Goal: Task Accomplishment & Management: Manage account settings

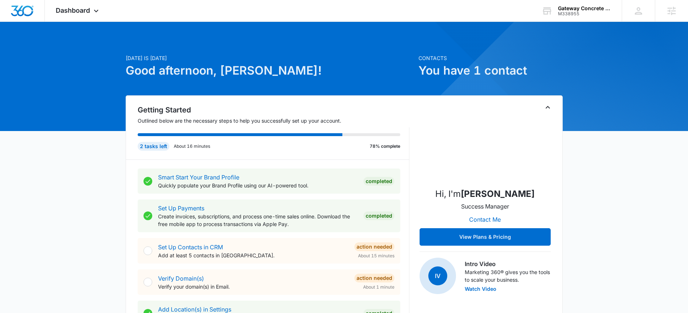
scroll to position [210, 0]
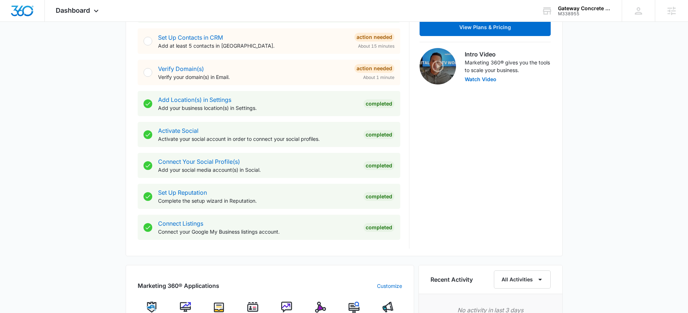
click at [370, 228] on div "Completed" at bounding box center [379, 227] width 31 height 9
click at [222, 234] on p "Connect your Google My Business listings account." at bounding box center [258, 232] width 200 height 8
drag, startPoint x: 183, startPoint y: 228, endPoint x: 173, endPoint y: 227, distance: 10.6
click at [183, 228] on p "Connect your Google My Business listings account." at bounding box center [258, 232] width 200 height 8
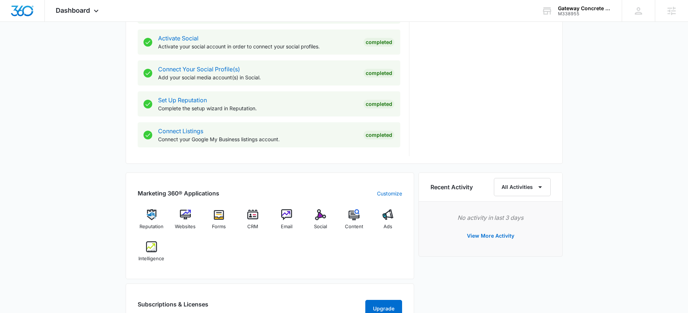
scroll to position [225, 0]
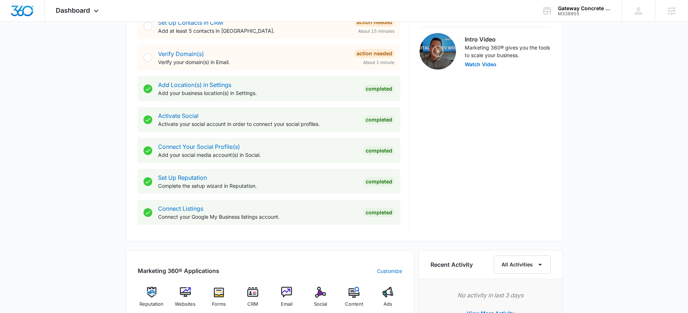
click at [379, 211] on div "Completed" at bounding box center [379, 212] width 31 height 9
click at [152, 206] on div "Connect Listings Connect your Google My Business listings account. Completed" at bounding box center [269, 212] width 263 height 25
click at [169, 206] on link "Connect Listings" at bounding box center [180, 208] width 45 height 7
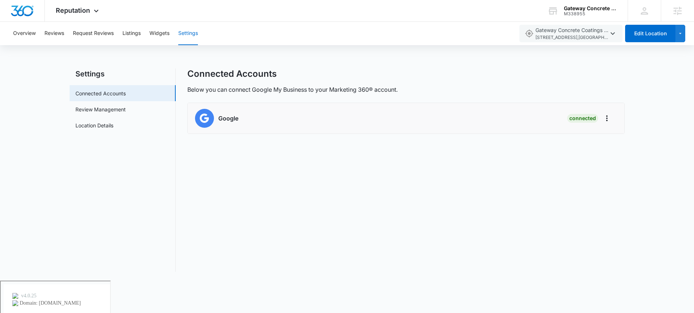
drag, startPoint x: 230, startPoint y: 117, endPoint x: 221, endPoint y: 120, distance: 10.0
click at [229, 117] on h6 "Google" at bounding box center [228, 118] width 20 height 9
click at [198, 117] on img at bounding box center [204, 118] width 19 height 19
click at [603, 118] on icon "Actions" at bounding box center [606, 118] width 9 height 9
click at [574, 119] on div "Connected" at bounding box center [582, 118] width 31 height 9
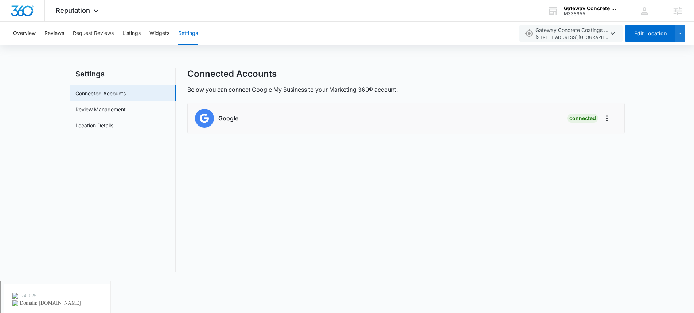
click at [224, 113] on div "Google" at bounding box center [216, 118] width 43 height 19
click at [224, 114] on div "Google" at bounding box center [216, 118] width 43 height 19
click at [223, 116] on h6 "Google" at bounding box center [228, 118] width 20 height 9
click at [114, 106] on link "Review Management" at bounding box center [100, 110] width 50 height 8
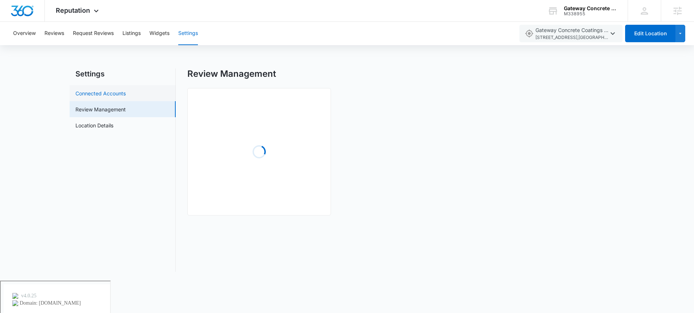
click at [118, 90] on link "Connected Accounts" at bounding box center [100, 94] width 50 height 8
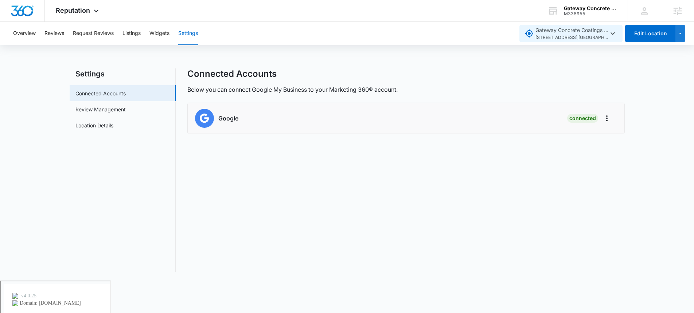
click at [603, 32] on span "Gateway Concrete Coatings LLC [STREET_ADDRESS]" at bounding box center [571, 33] width 73 height 15
click at [568, 31] on span "Gateway Concrete Coatings LLC [STREET_ADDRESS]" at bounding box center [571, 33] width 73 height 15
click at [527, 32] on icon "button" at bounding box center [529, 34] width 8 height 8
click at [466, 62] on div "Overview Reviews Request Reviews Listings Widgets Settings Gateway Concrete Coa…" at bounding box center [347, 151] width 694 height 259
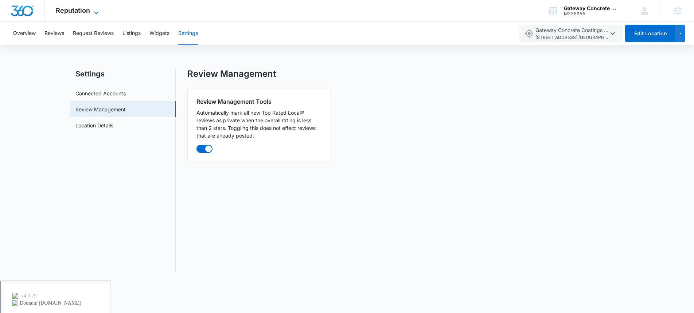
click at [86, 11] on span "Reputation" at bounding box center [73, 11] width 34 height 8
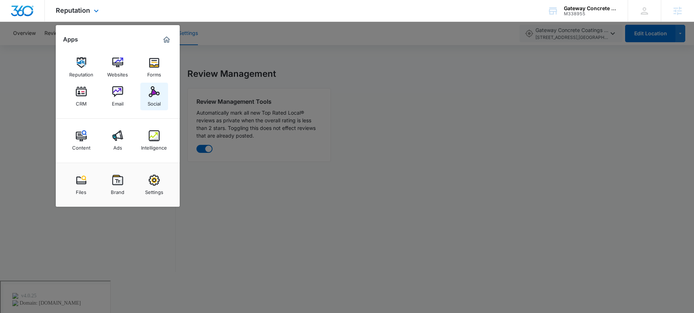
click at [156, 107] on link "Social" at bounding box center [154, 97] width 28 height 28
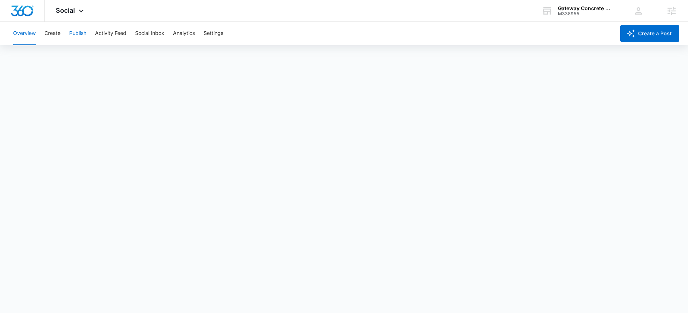
click at [82, 36] on button "Publish" at bounding box center [77, 33] width 17 height 23
click at [52, 33] on button "Create" at bounding box center [52, 33] width 16 height 23
click at [75, 57] on button "Approvals" at bounding box center [71, 56] width 24 height 20
click at [78, 34] on button "Publish" at bounding box center [77, 33] width 17 height 23
click at [34, 36] on button "Overview" at bounding box center [24, 33] width 23 height 23
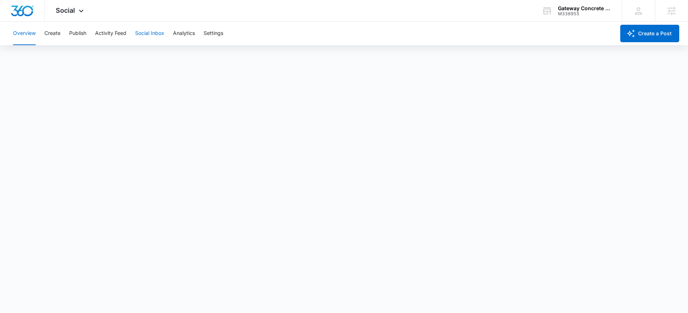
click at [148, 34] on button "Social Inbox" at bounding box center [149, 33] width 29 height 23
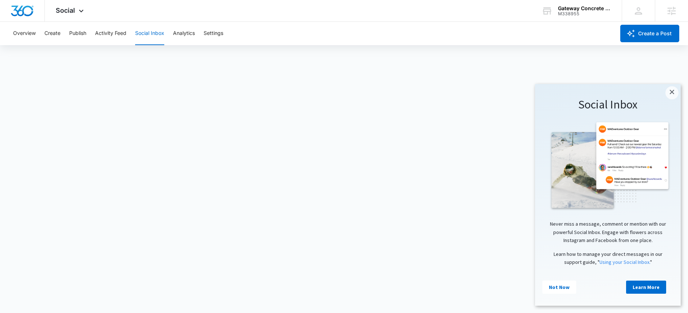
click at [170, 33] on div "Overview Create Publish Activity Feed Social Inbox Analytics Settings" at bounding box center [312, 33] width 607 height 23
click at [184, 31] on button "Analytics" at bounding box center [184, 33] width 22 height 23
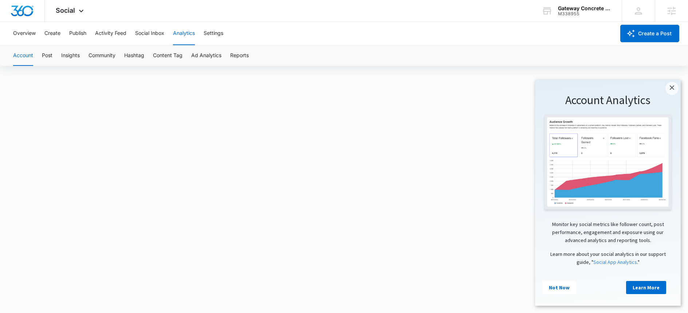
scroll to position [5, 0]
click at [145, 36] on button "Social Inbox" at bounding box center [149, 33] width 29 height 23
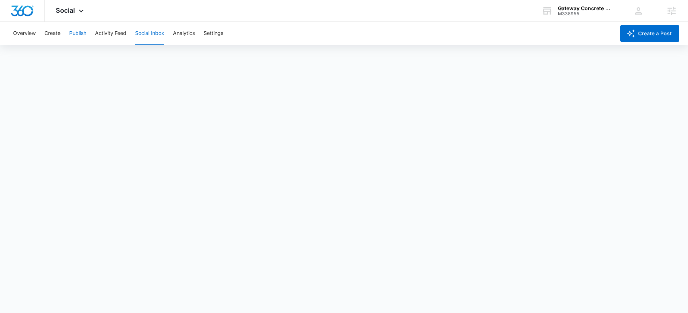
click at [73, 36] on button "Publish" at bounding box center [77, 33] width 17 height 23
click at [47, 35] on button "Create" at bounding box center [52, 33] width 16 height 23
click at [38, 36] on div "Overview Create Publish Activity Feed Social Inbox Analytics Settings" at bounding box center [312, 33] width 607 height 23
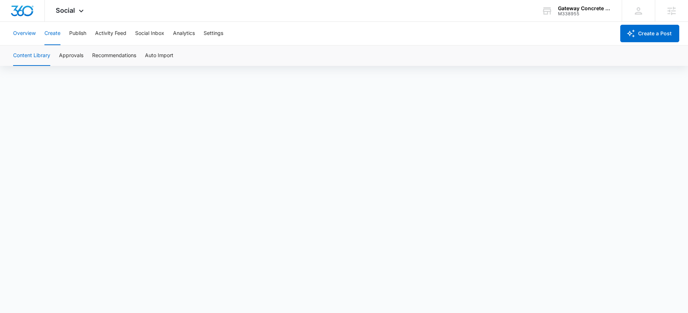
click at [28, 35] on button "Overview" at bounding box center [24, 33] width 23 height 23
